Goal: Transaction & Acquisition: Download file/media

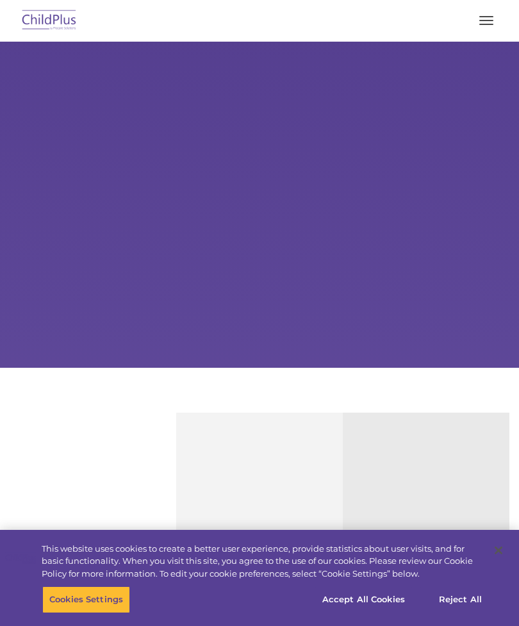
select select "MEDIUM"
click at [494, 19] on button "button" at bounding box center [486, 20] width 27 height 21
click at [482, 17] on span "button" at bounding box center [487, 16] width 14 height 1
click at [478, 16] on button "button" at bounding box center [486, 20] width 27 height 21
click at [492, 24] on span "button" at bounding box center [487, 24] width 14 height 1
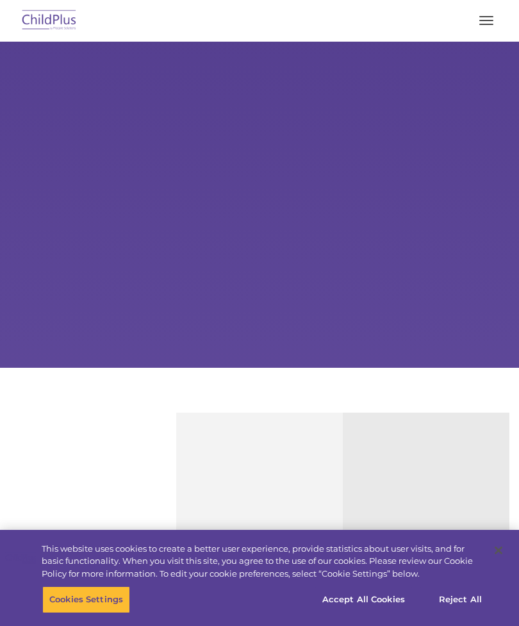
click at [488, 24] on span "button" at bounding box center [487, 24] width 14 height 1
click at [383, 285] on div "Learn More Request a Demo The Future of ChildPlus is Here! Boost your productiv…" at bounding box center [259, 205] width 519 height 326
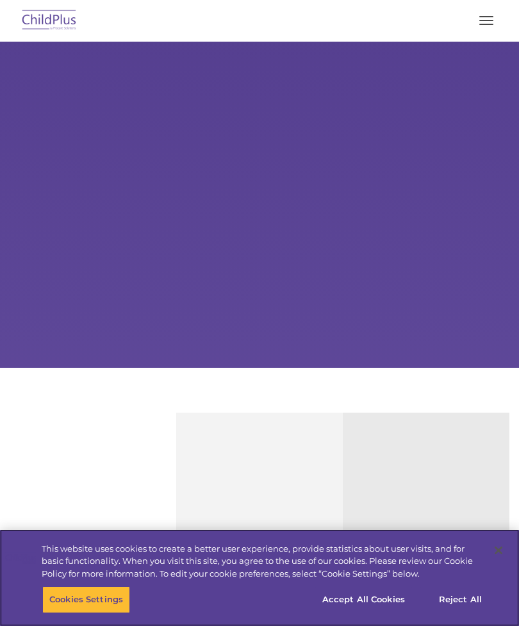
click at [471, 599] on button "Reject All" at bounding box center [461, 600] width 80 height 27
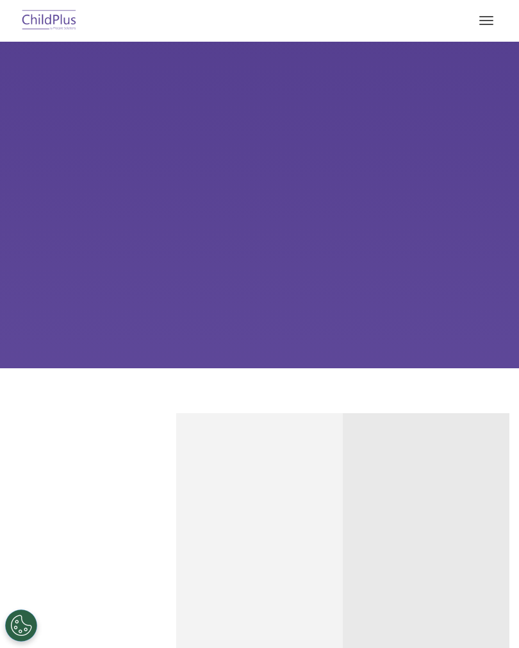
scroll to position [45, 0]
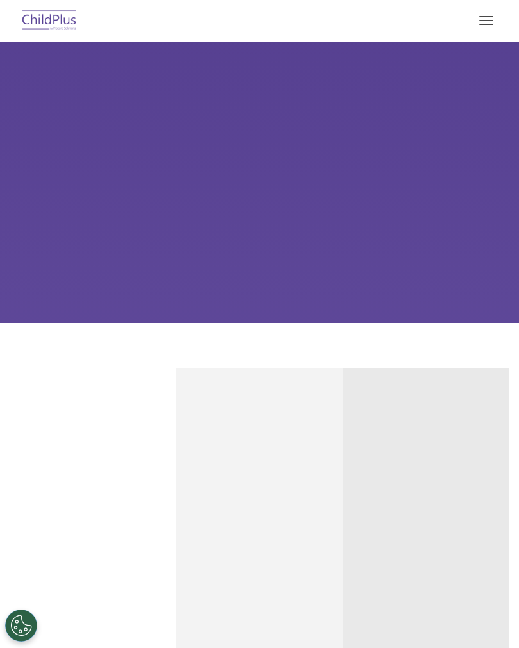
select select "MEDIUM"
click at [49, 31] on img at bounding box center [49, 21] width 60 height 30
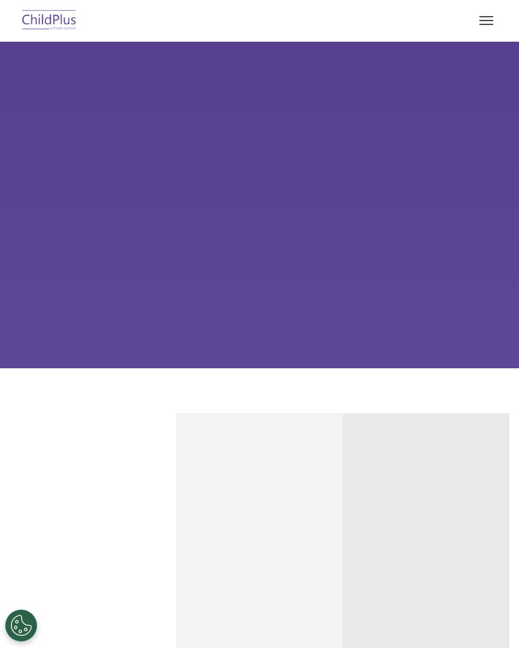
select select "MEDIUM"
click at [483, 14] on button "button" at bounding box center [486, 20] width 27 height 21
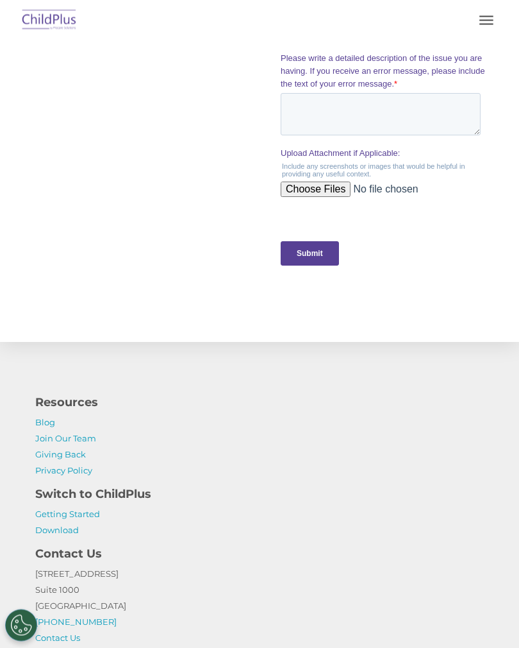
scroll to position [1370, 0]
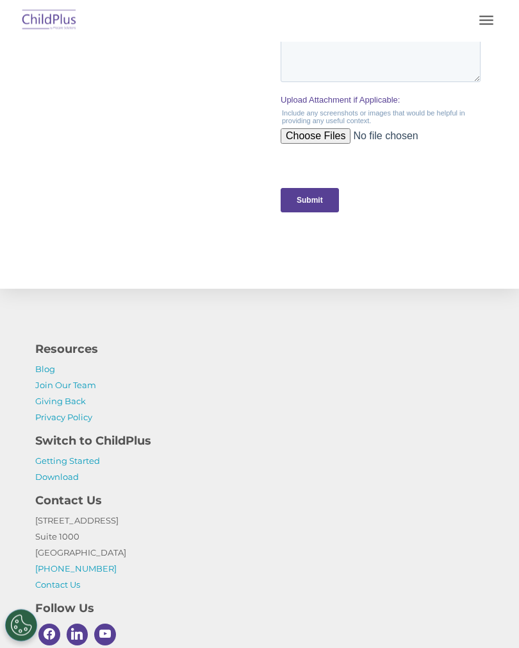
click at [60, 482] on link "Download" at bounding box center [57, 477] width 44 height 10
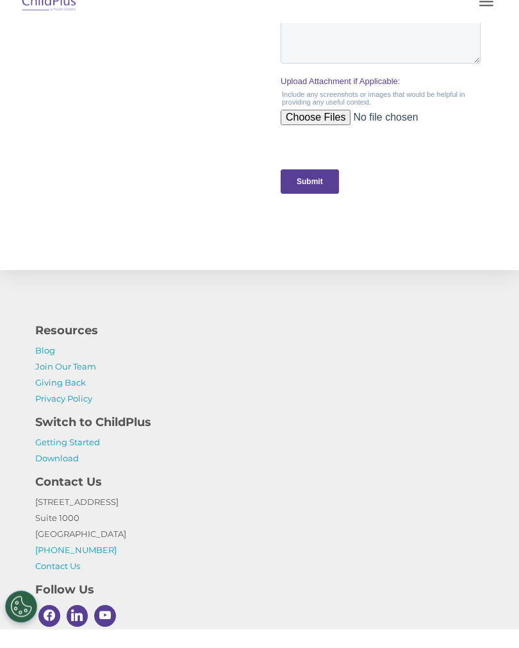
scroll to position [1390, 0]
